Goal: Information Seeking & Learning: Learn about a topic

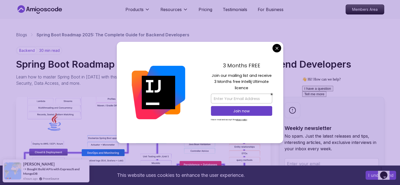
click at [277, 42] on div "3 Months FREE Join our mailing list and receive 3 Months free Intellij Ultimate…" at bounding box center [241, 93] width 83 height 102
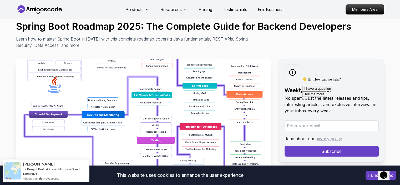
scroll to position [37, 0]
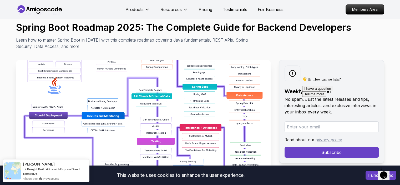
click at [194, 80] on img at bounding box center [143, 119] width 255 height 118
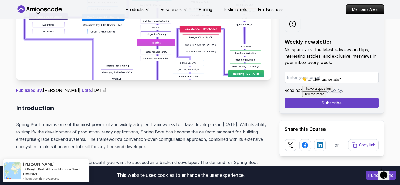
scroll to position [143, 0]
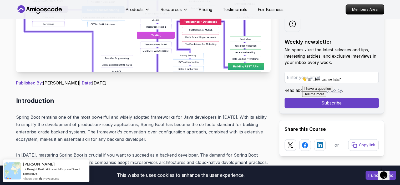
click at [249, 65] on img at bounding box center [143, 13] width 255 height 118
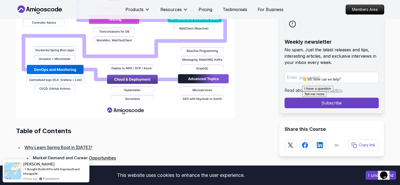
scroll to position [611, 0]
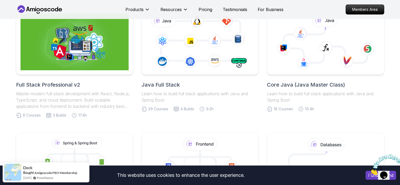
scroll to position [134, 0]
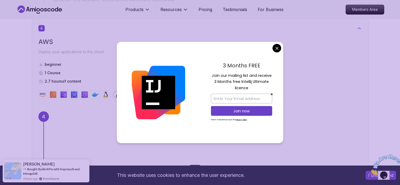
scroll to position [860, 0]
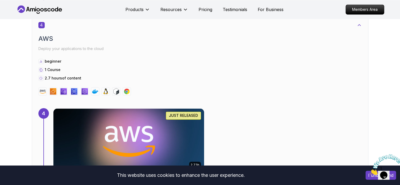
click at [277, 47] on body "This website uses cookies to enhance the user experience. I understand Products…" at bounding box center [200, 175] width 400 height 2071
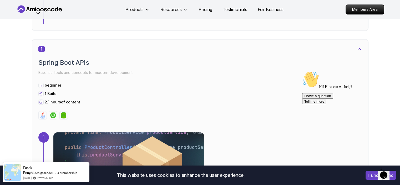
scroll to position [265, 0]
